Goal: Task Accomplishment & Management: Complete application form

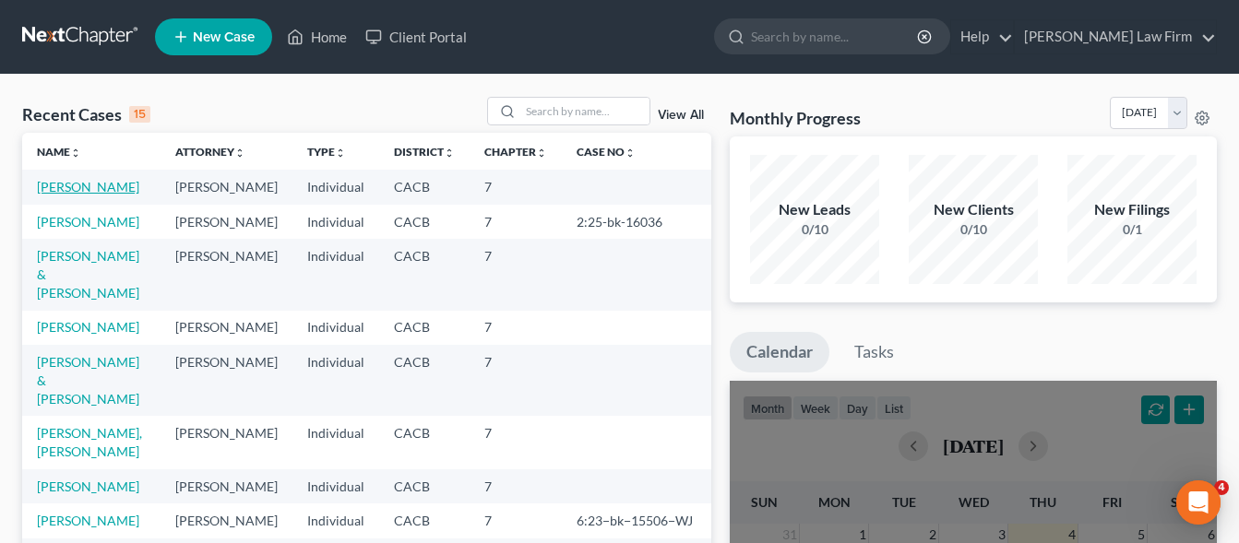
click at [61, 184] on link "[PERSON_NAME]" at bounding box center [88, 187] width 102 height 16
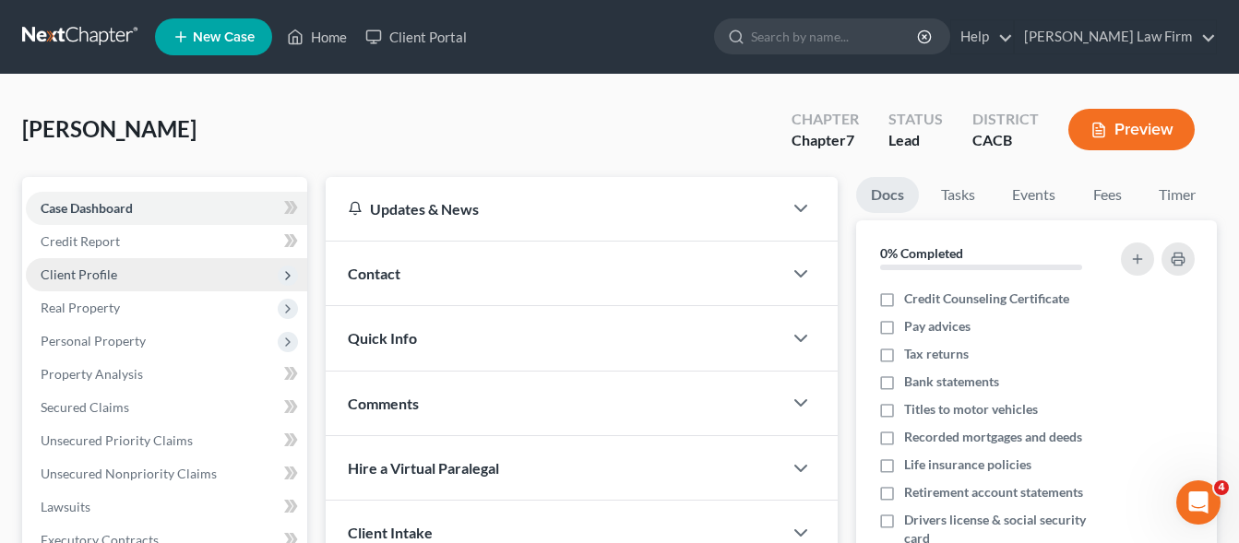
click at [78, 275] on span "Client Profile" at bounding box center [79, 275] width 77 height 16
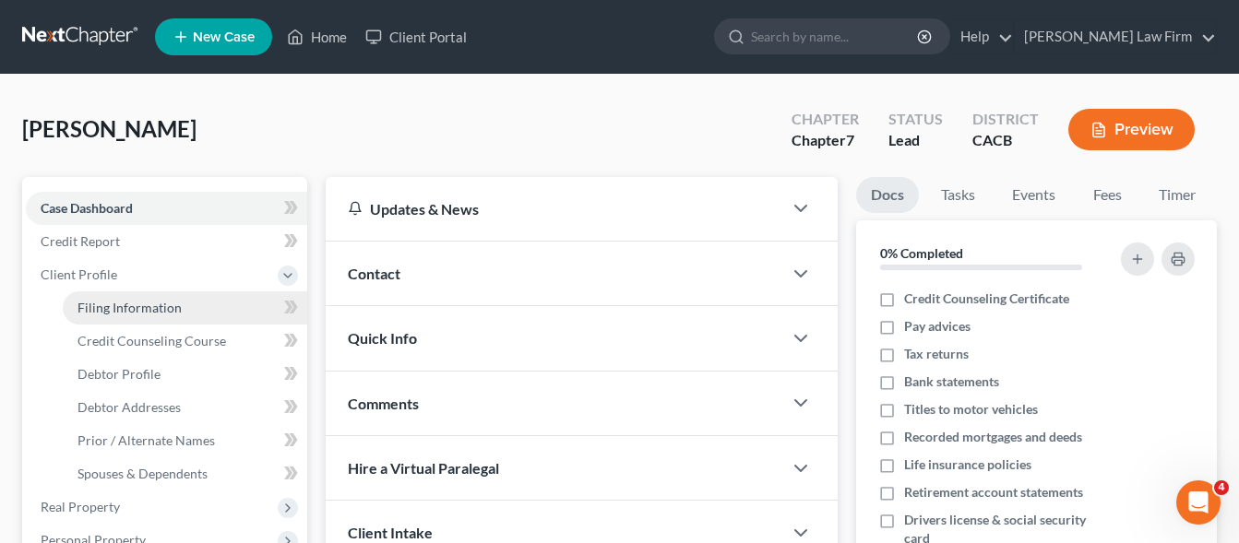
click at [89, 299] on link "Filing Information" at bounding box center [185, 307] width 244 height 33
select select "0"
select select "3"
select select "0"
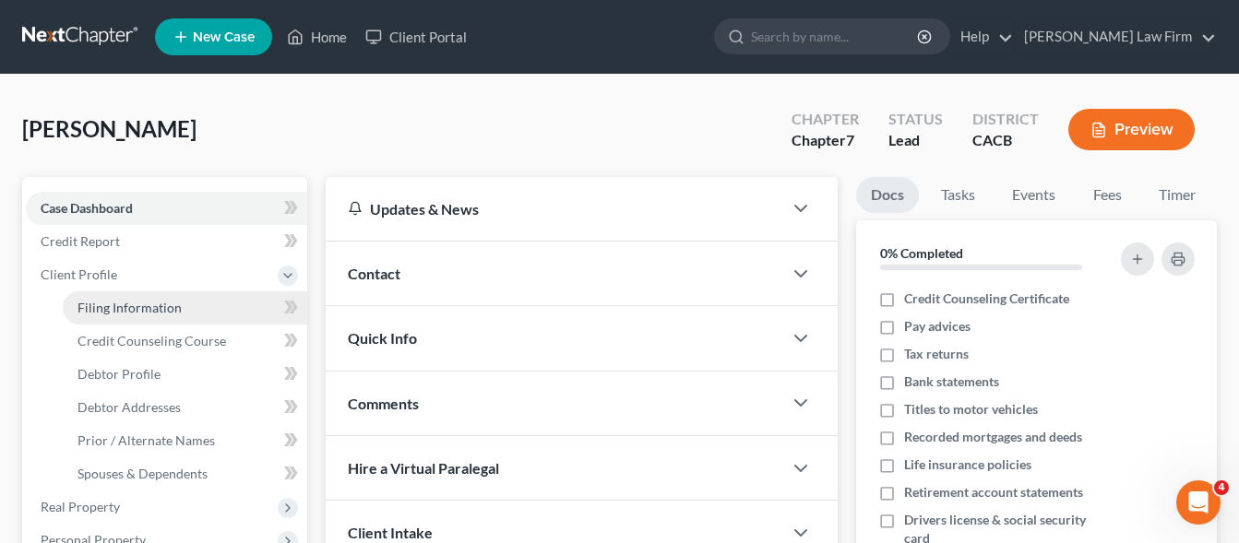
select select "4"
select select "0"
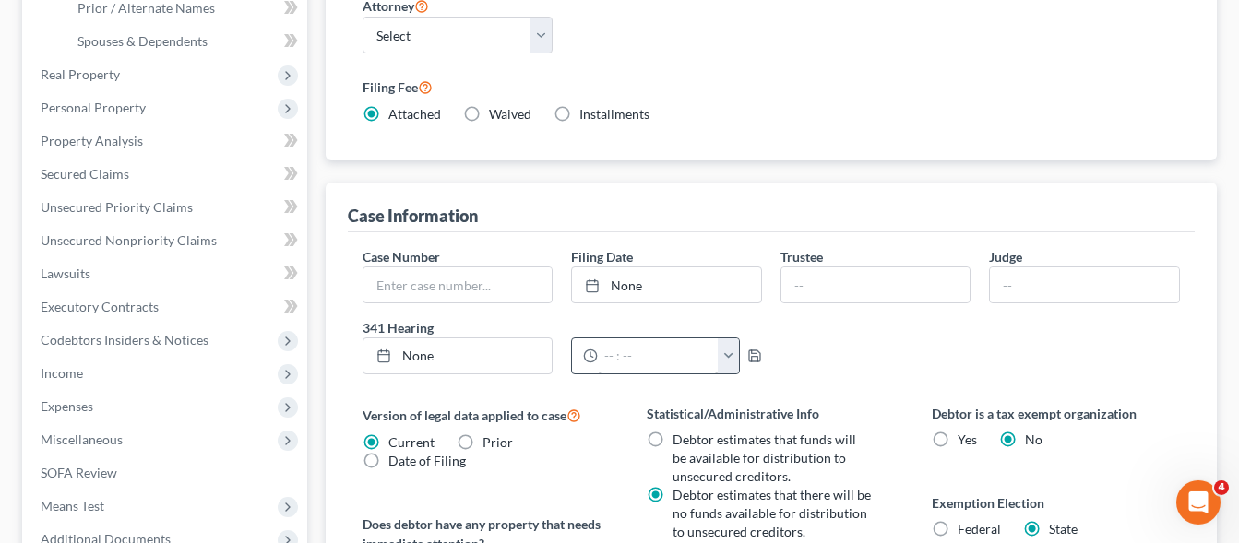
scroll to position [470, 0]
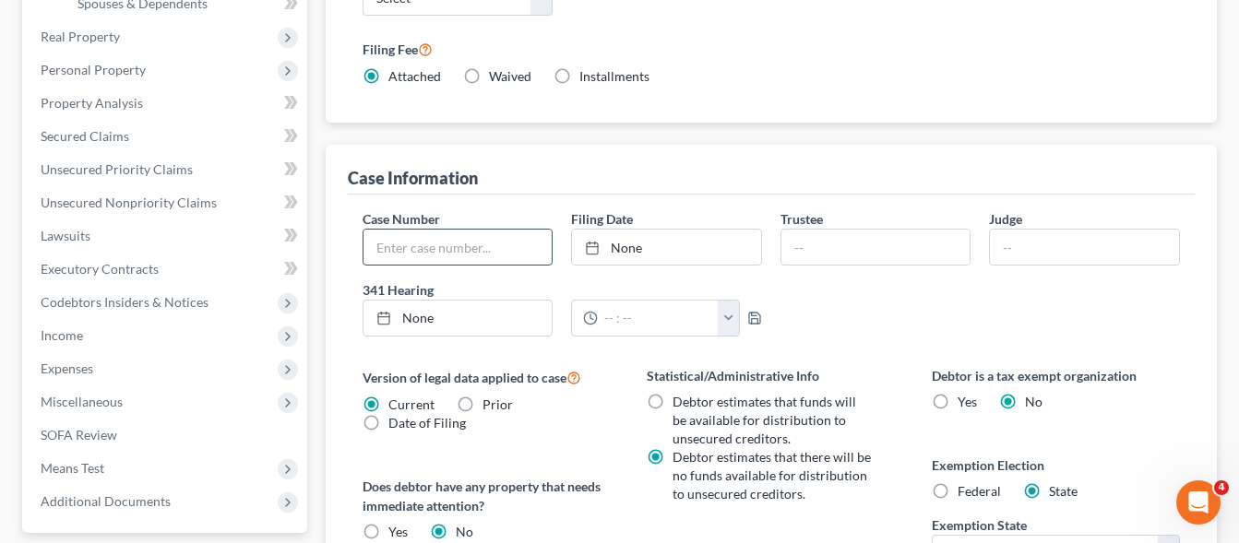
click at [399, 243] on input "text" at bounding box center [457, 247] width 189 height 35
paste input "8:25-bk-12492"
type input "8:25-bk-12492"
click at [553, 173] on div "Case Information" at bounding box center [771, 170] width 847 height 50
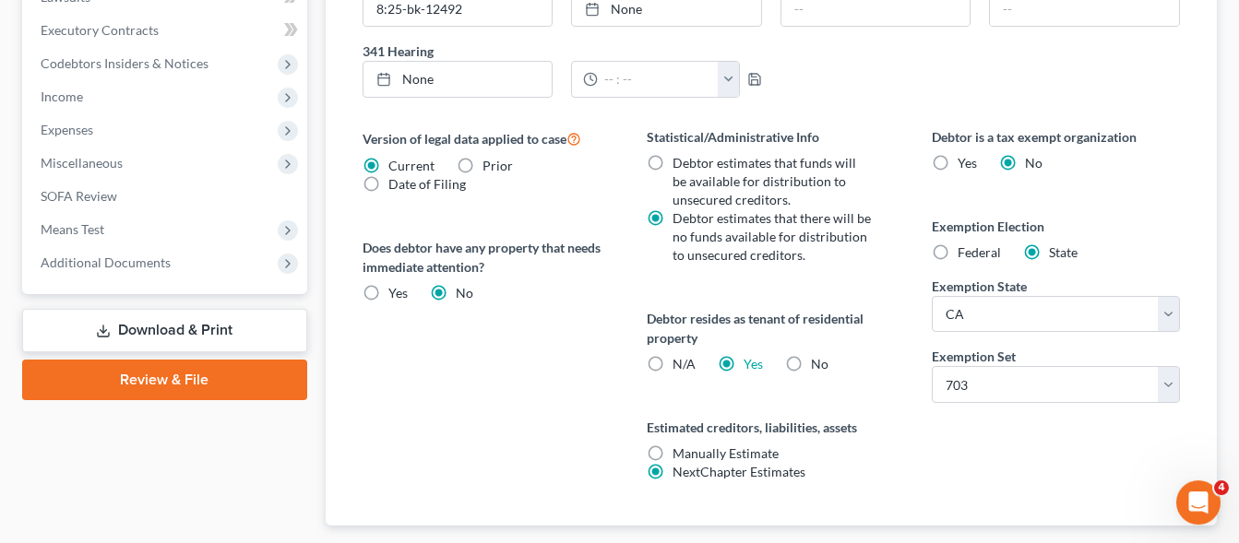
scroll to position [820, 0]
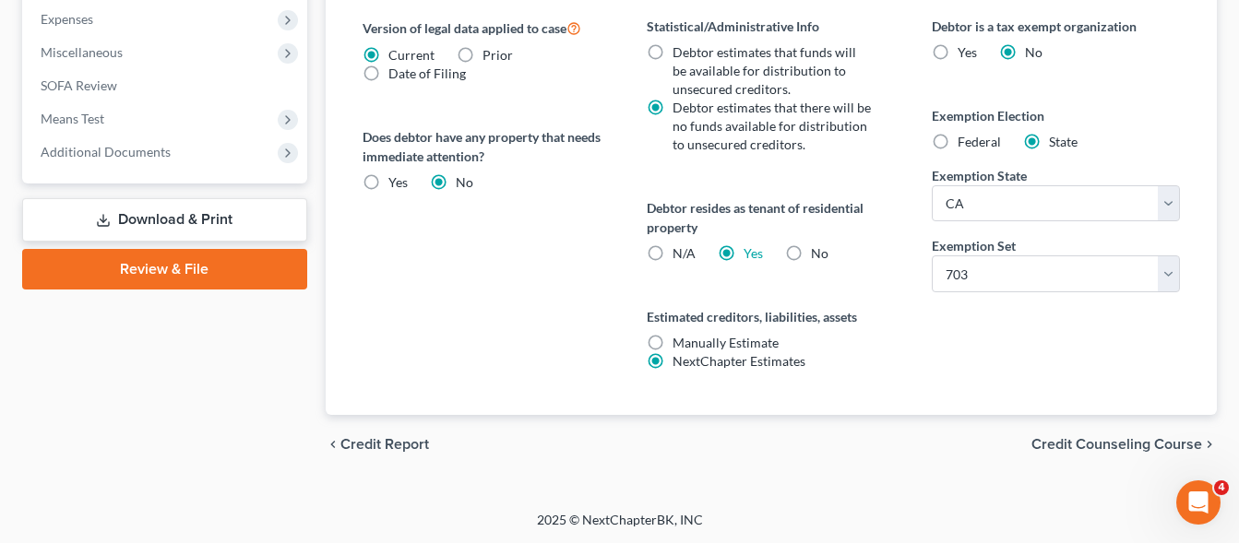
click at [186, 217] on link "Download & Print" at bounding box center [164, 219] width 285 height 43
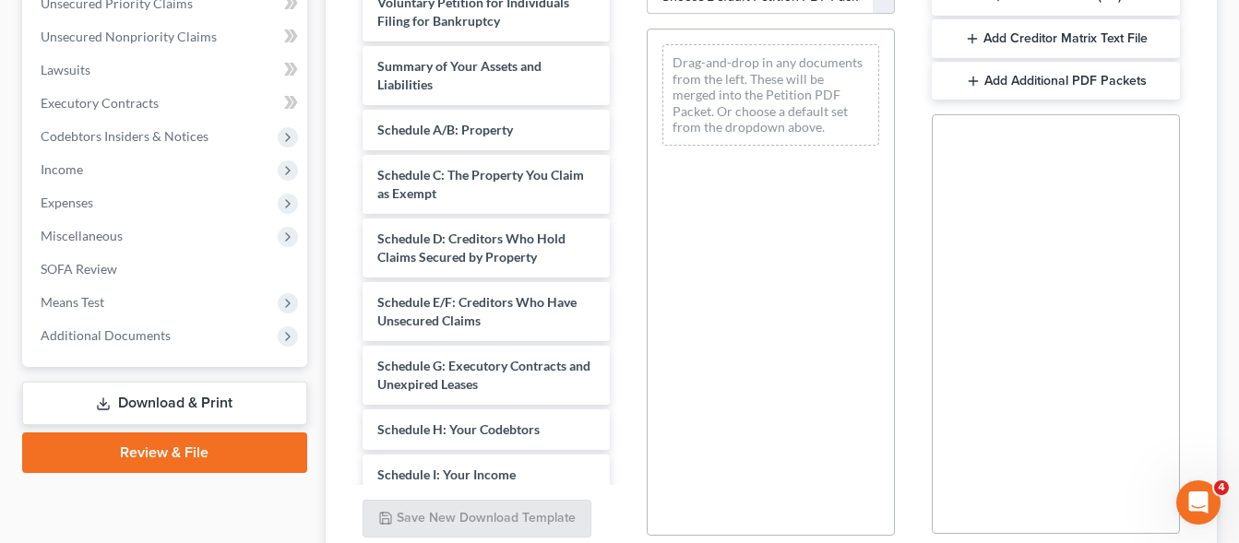
scroll to position [435, 0]
click at [1124, 37] on button "Add Creditor Matrix Text File" at bounding box center [1056, 40] width 248 height 39
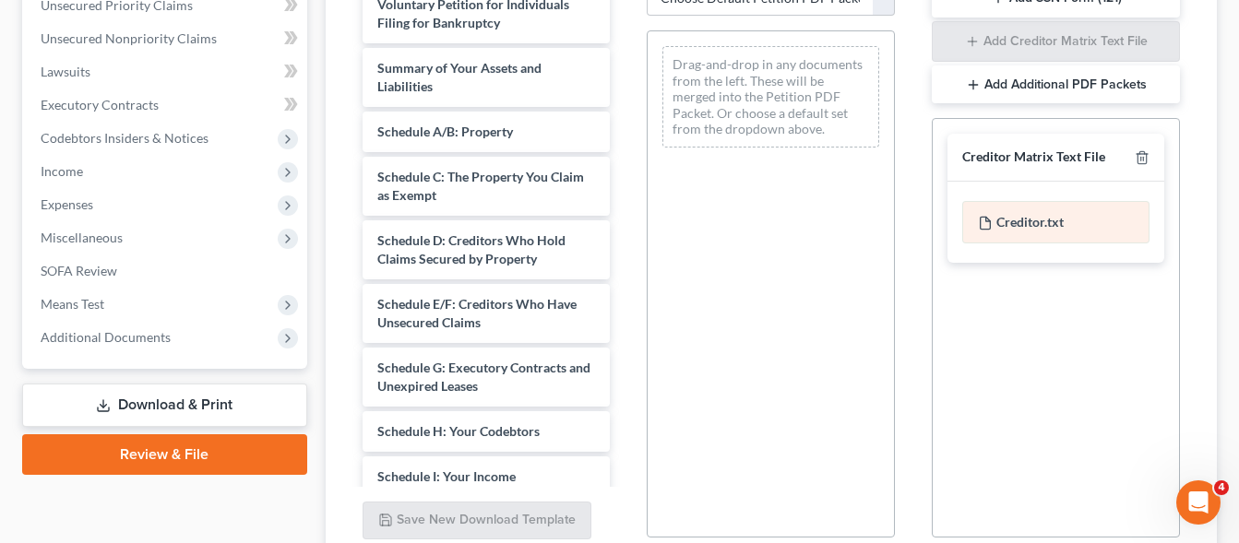
click at [1049, 222] on div "Creditor.txt" at bounding box center [1055, 222] width 187 height 42
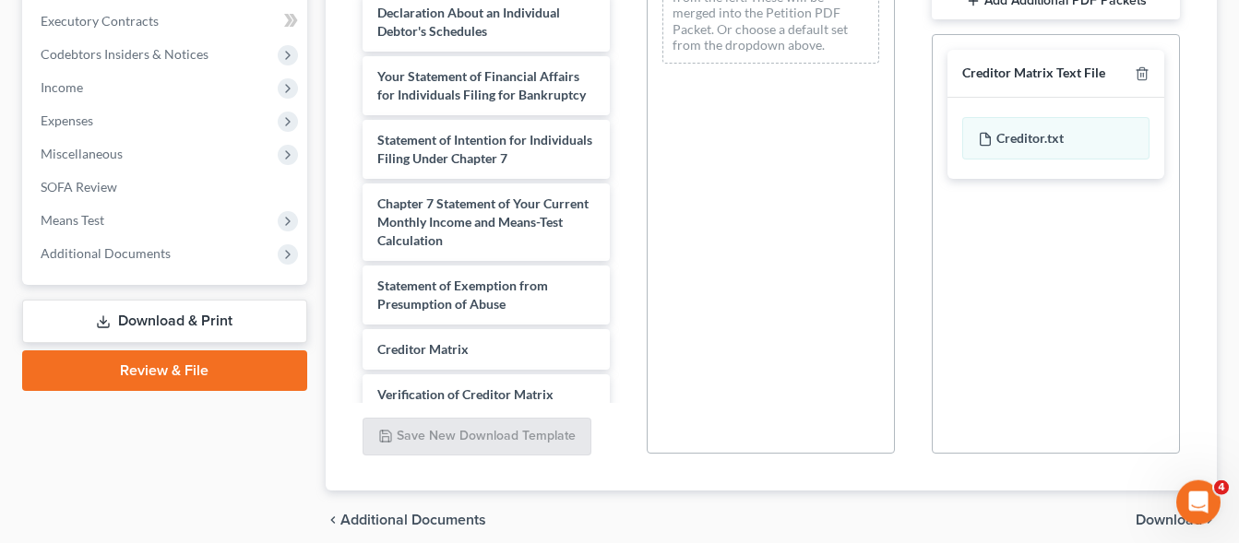
scroll to position [595, 0]
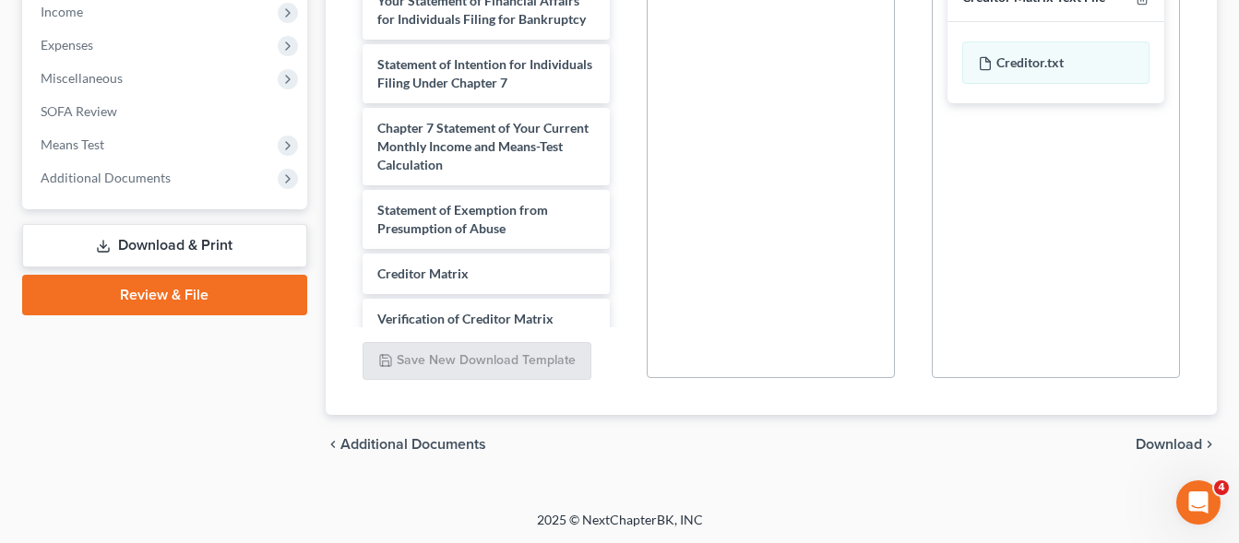
click at [1176, 443] on span "Download" at bounding box center [1168, 444] width 66 height 15
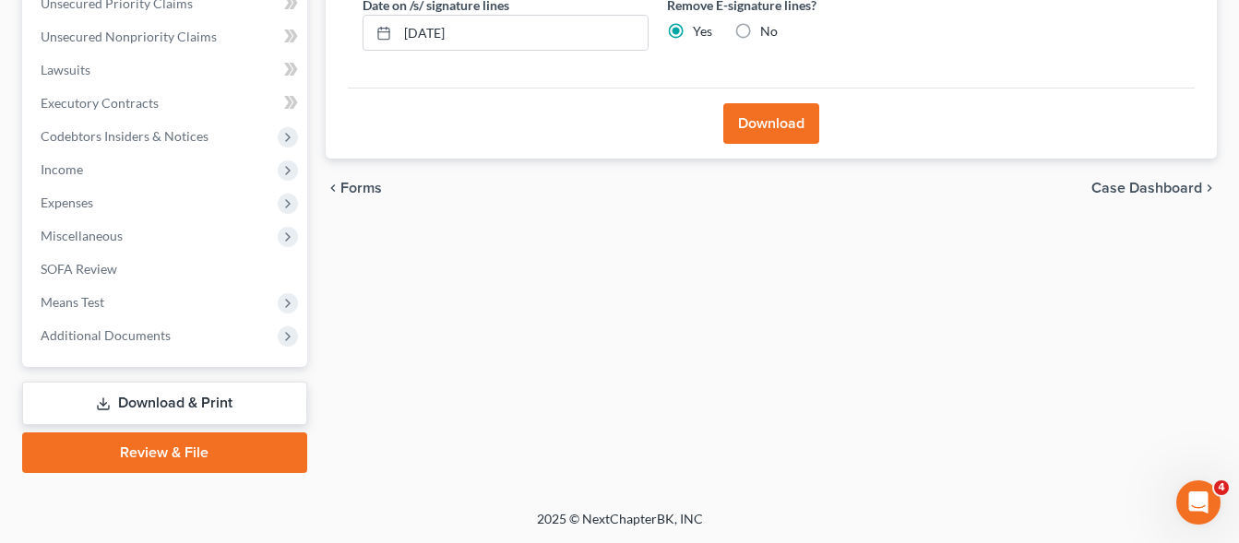
scroll to position [435, 0]
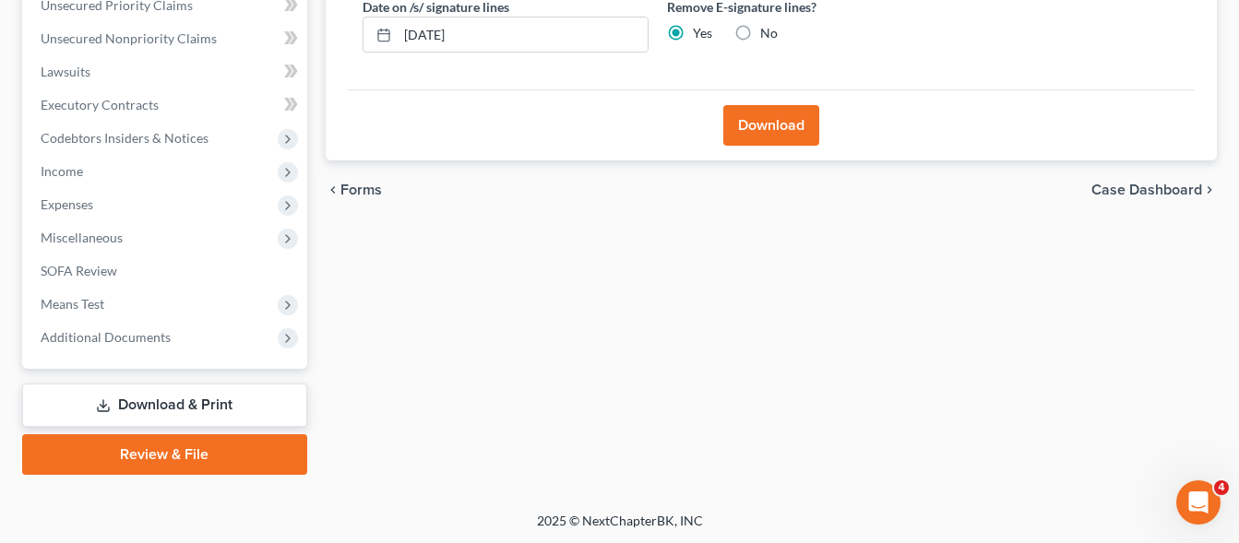
click at [776, 138] on button "Download" at bounding box center [771, 125] width 96 height 41
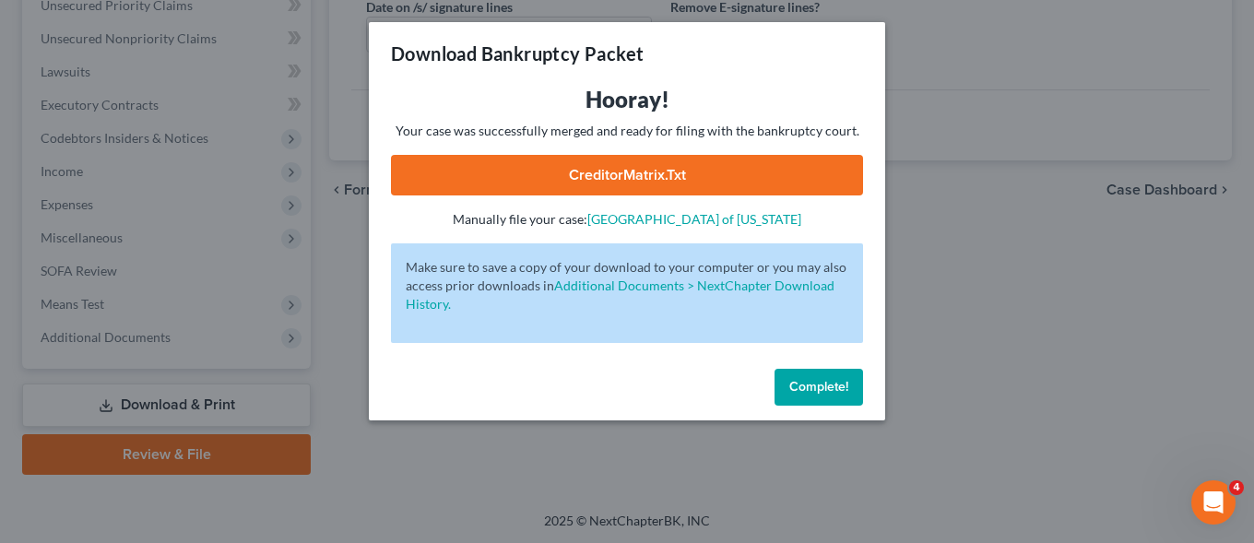
click at [652, 175] on link "CreditorMatrix.txt" at bounding box center [627, 175] width 472 height 41
click at [825, 393] on span "Complete!" at bounding box center [819, 387] width 59 height 16
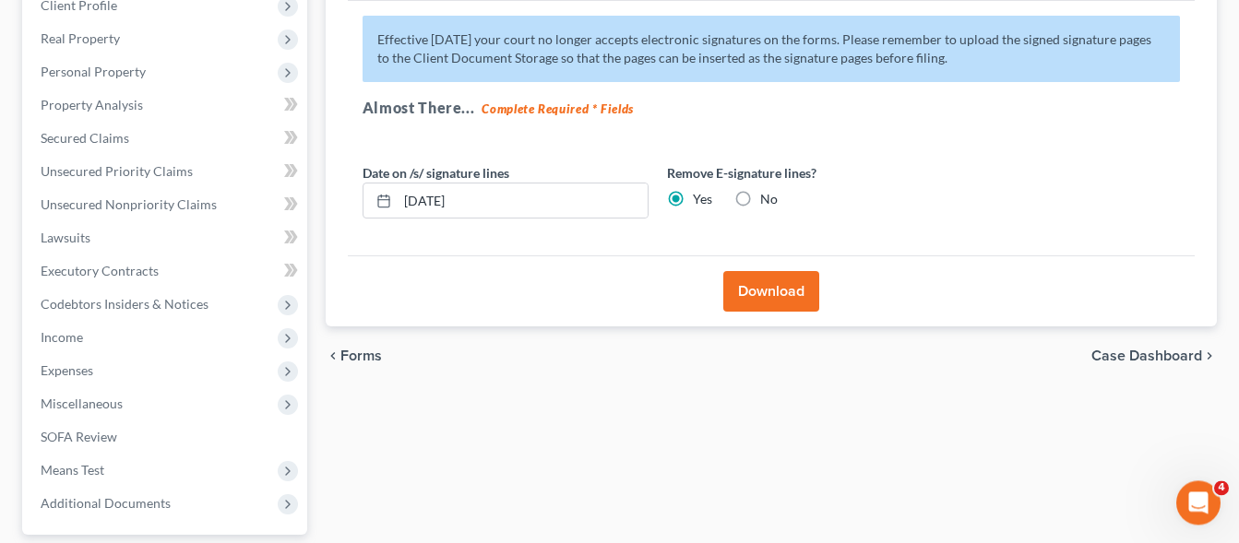
scroll to position [0, 0]
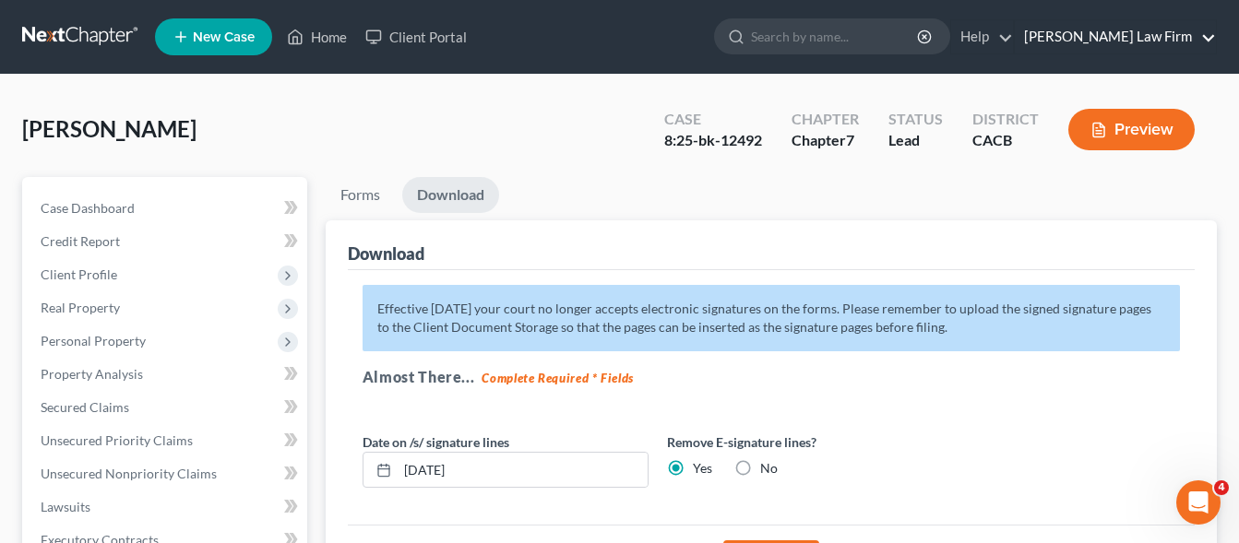
click at [1207, 34] on link "[PERSON_NAME] Law Firm" at bounding box center [1115, 36] width 201 height 33
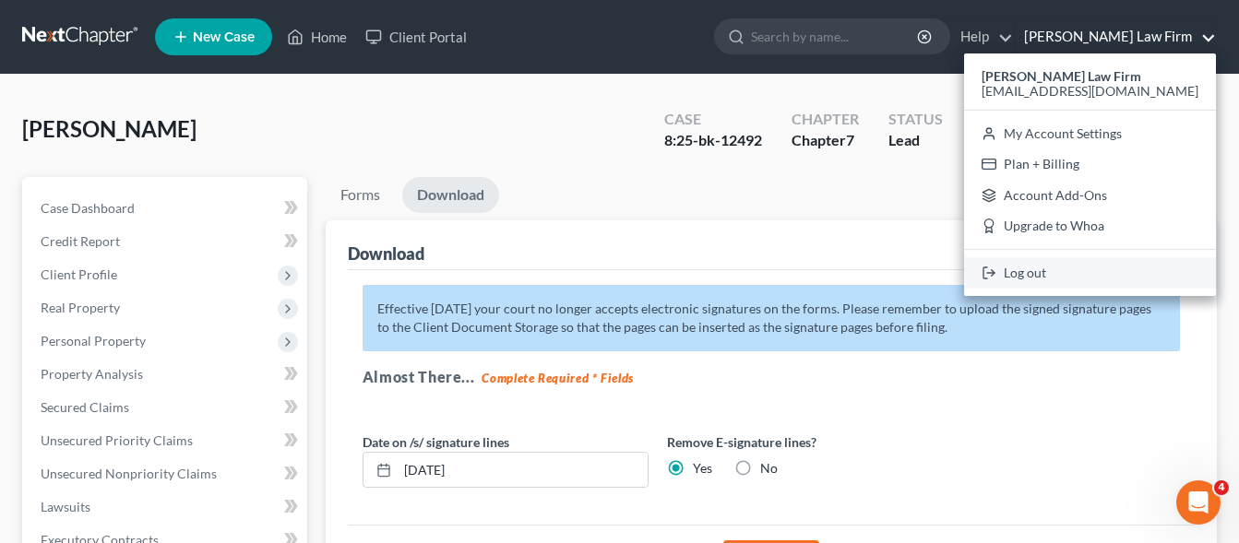
click at [1087, 274] on link "Log out" at bounding box center [1090, 272] width 252 height 31
